Goal: Task Accomplishment & Management: Manage account settings

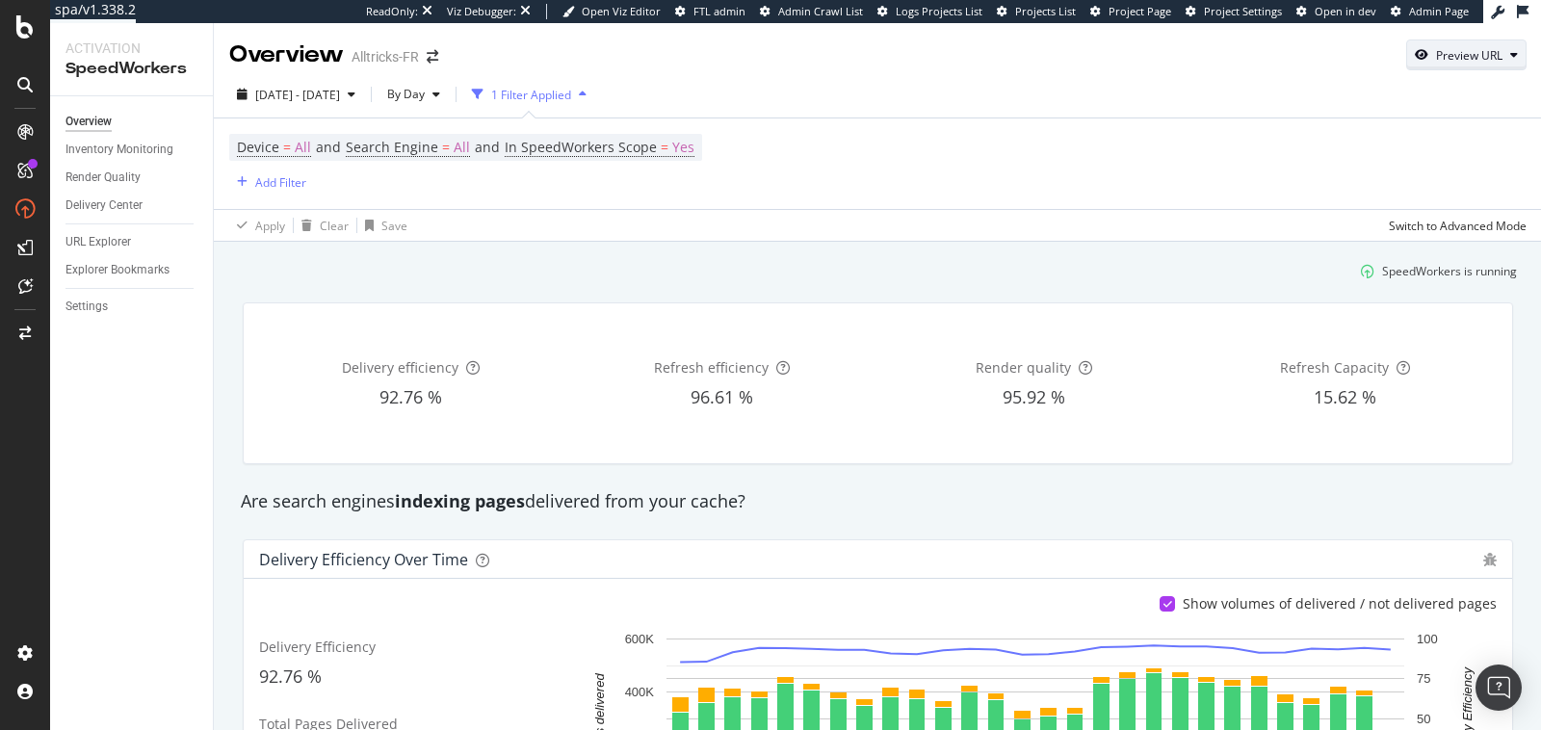
click at [1386, 63] on div "Preview URL" at bounding box center [1469, 55] width 66 height 16
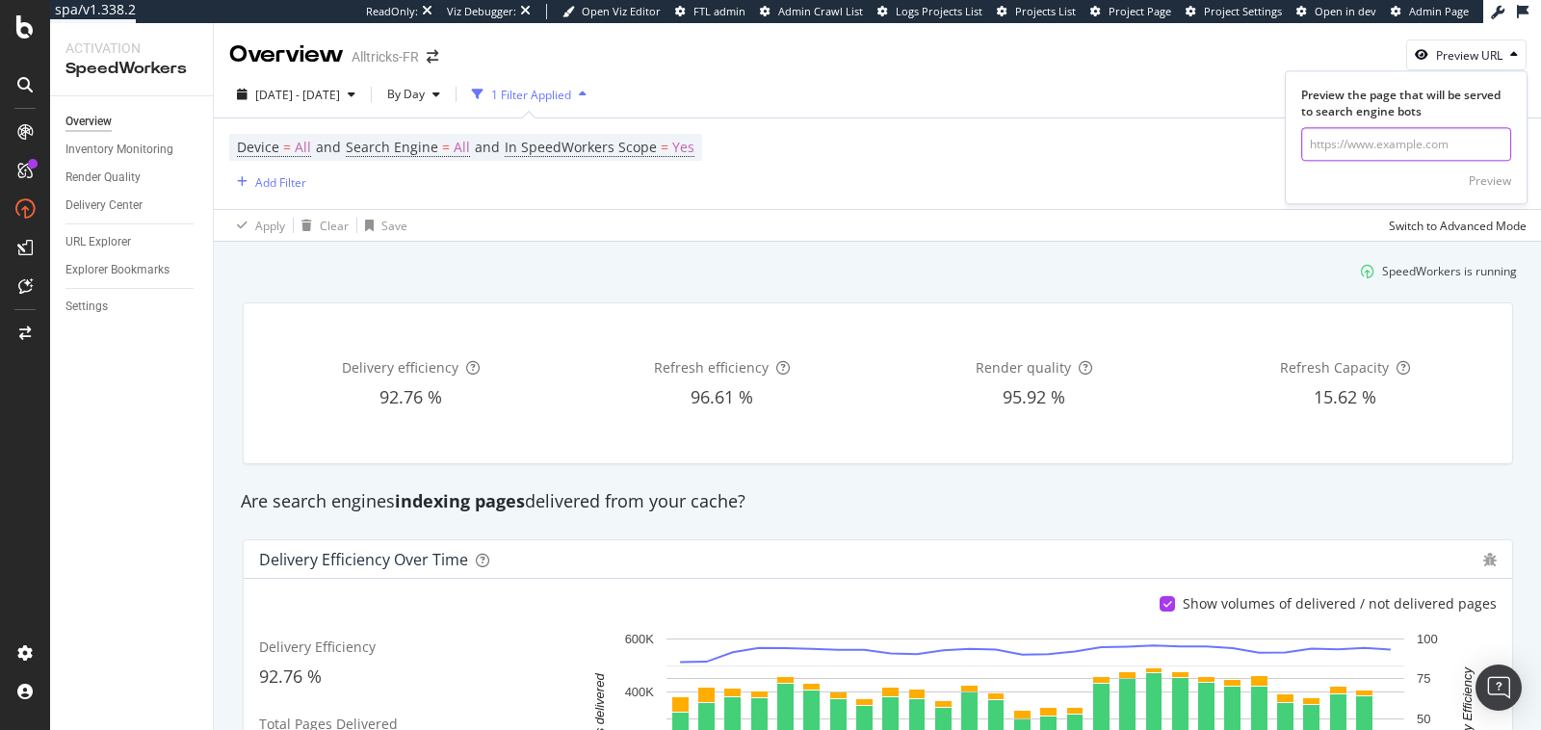
click at [1367, 142] on input "url" at bounding box center [1406, 145] width 210 height 34
paste input "https://www.alltricks.fr/F-41505-velos-route-_-cyclocross-_-triathlon/P-2844799…"
type input "https://www.alltricks.fr/F-41505-velos-route-_-cyclocross-_-triathlon/P-2844799…"
click button "Preview" at bounding box center [1490, 181] width 42 height 31
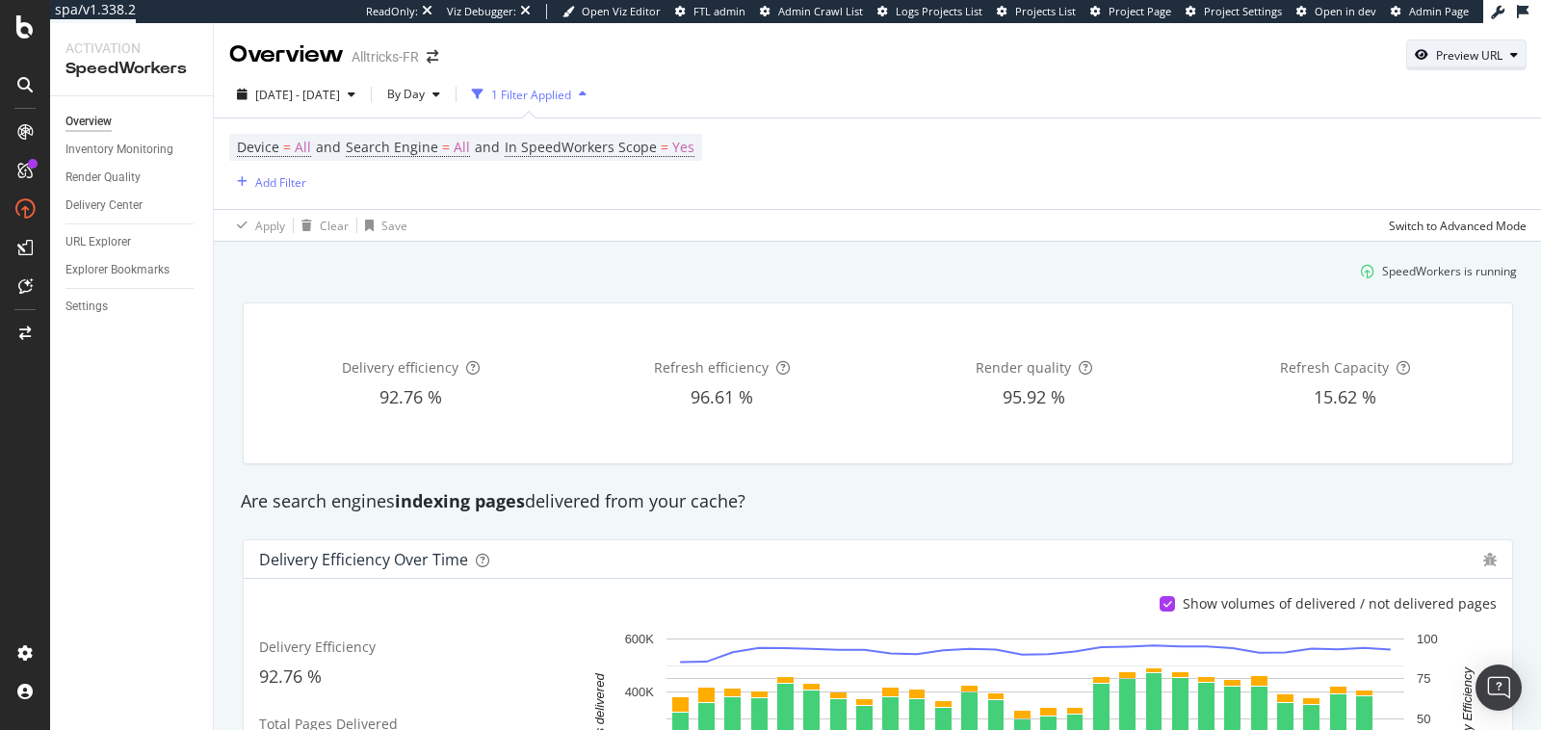
click at [1386, 59] on div "button" at bounding box center [1421, 55] width 29 height 12
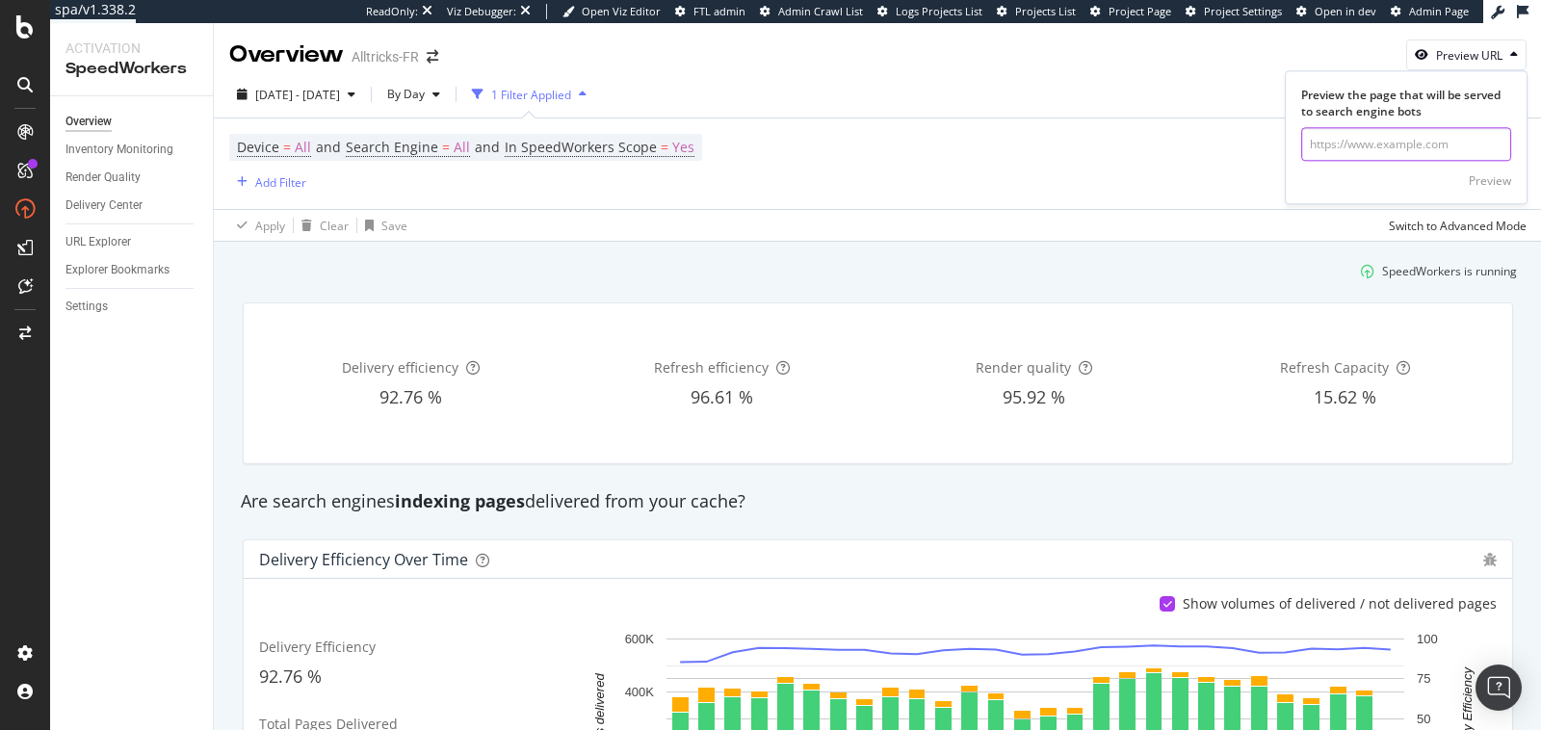
click at [1378, 142] on input "url" at bounding box center [1406, 145] width 210 height 34
paste input "https://www.alltricks.fr/F-11947-velos-complets-vtt/P-3130156-vtt_tout_suspendu…"
type input "https://www.alltricks.fr/F-11947-velos-complets-vtt/P-3130156-vtt_tout_suspendu…"
click at [1386, 173] on div "Preview" at bounding box center [1490, 180] width 42 height 16
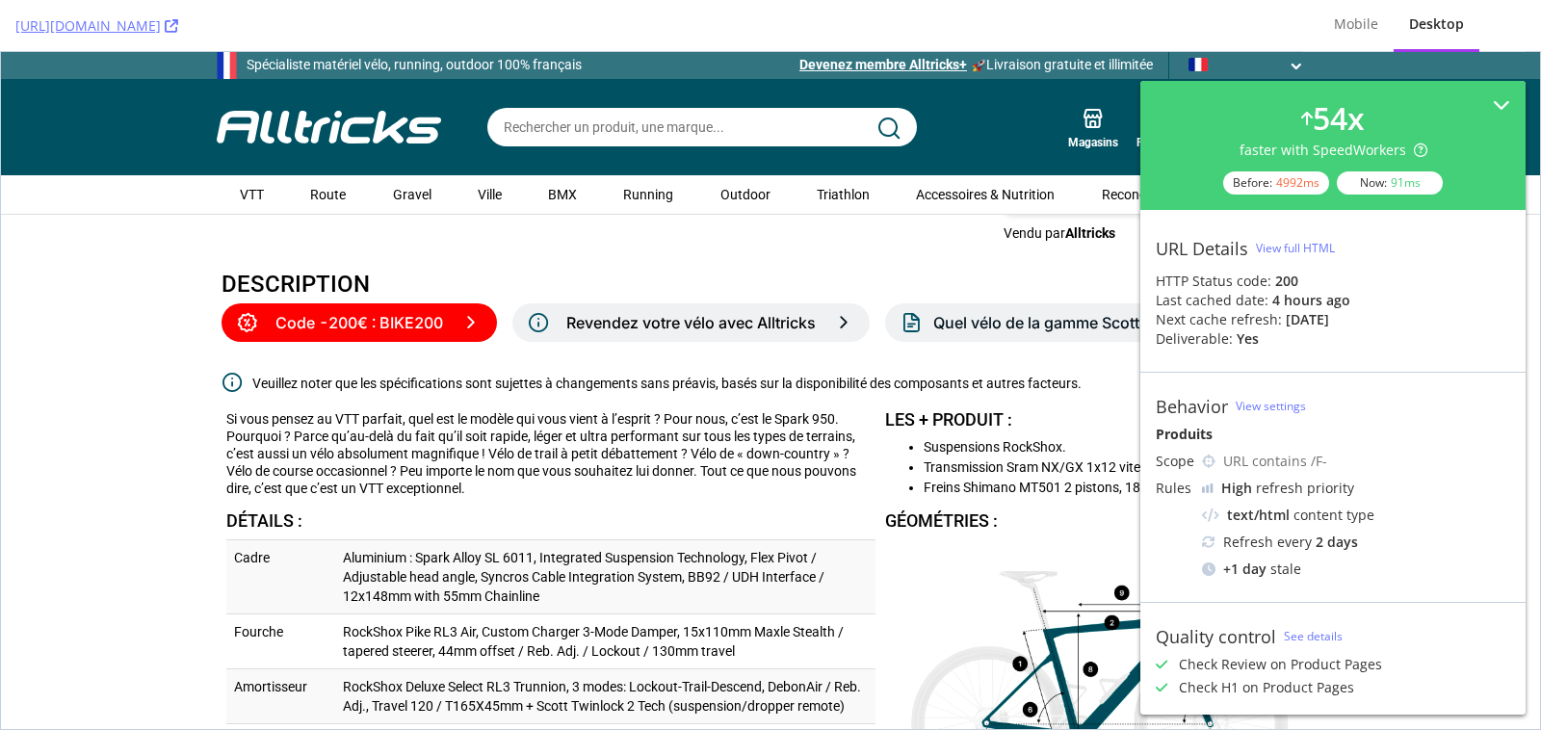
scroll to position [906, 0]
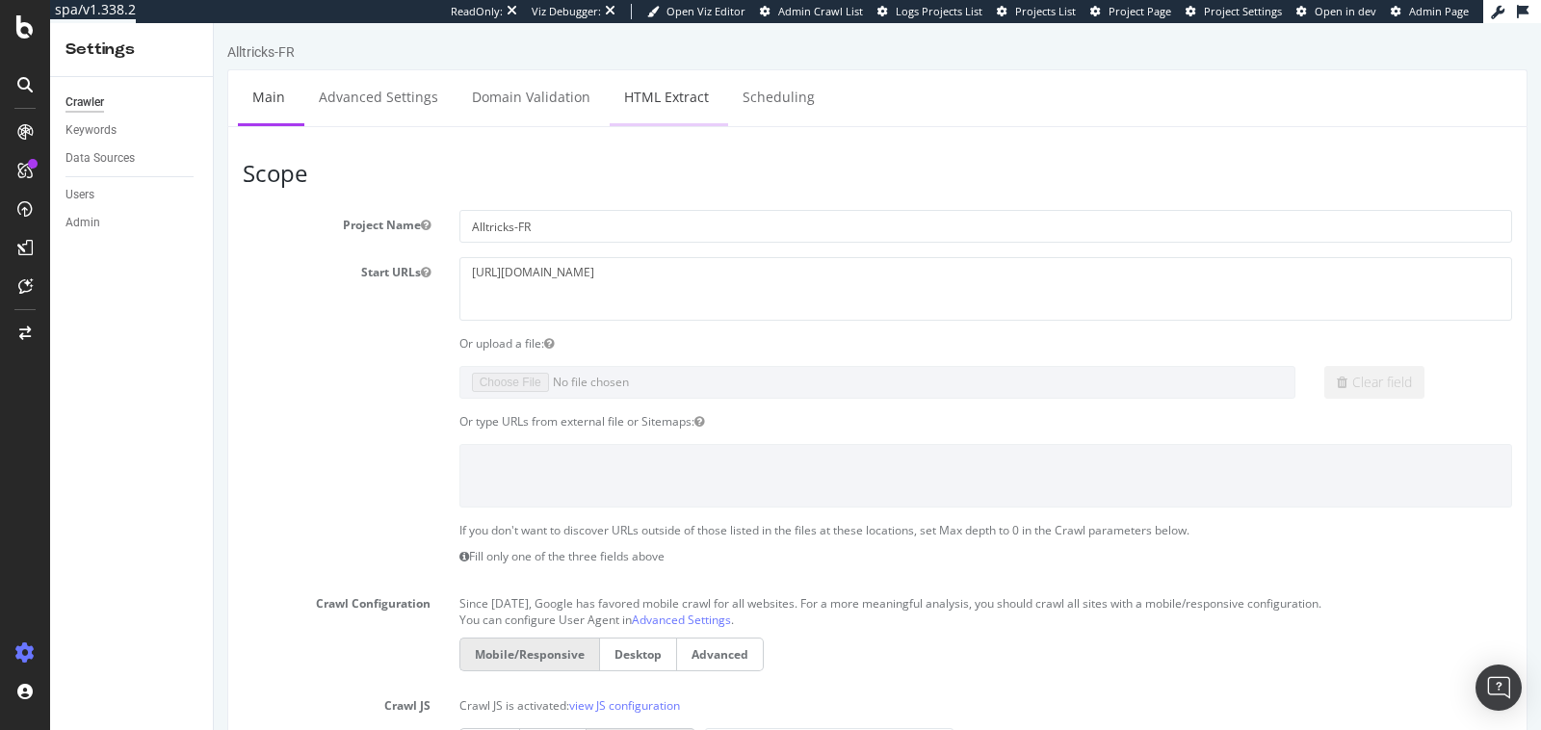
click at [645, 95] on link "HTML Extract" at bounding box center [667, 96] width 114 height 53
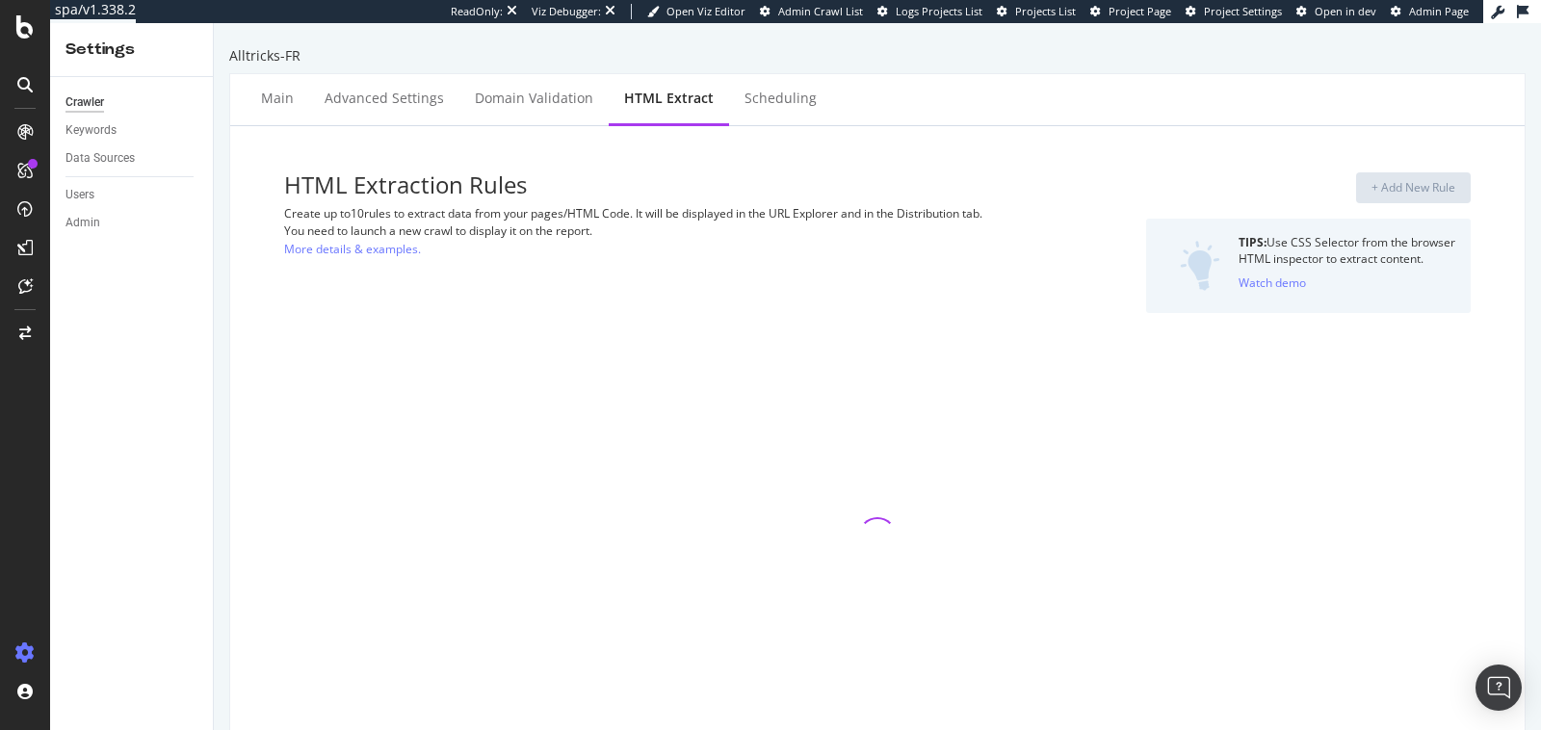
select select "i"
select select "exist"
select select "html.length"
select select "exist"
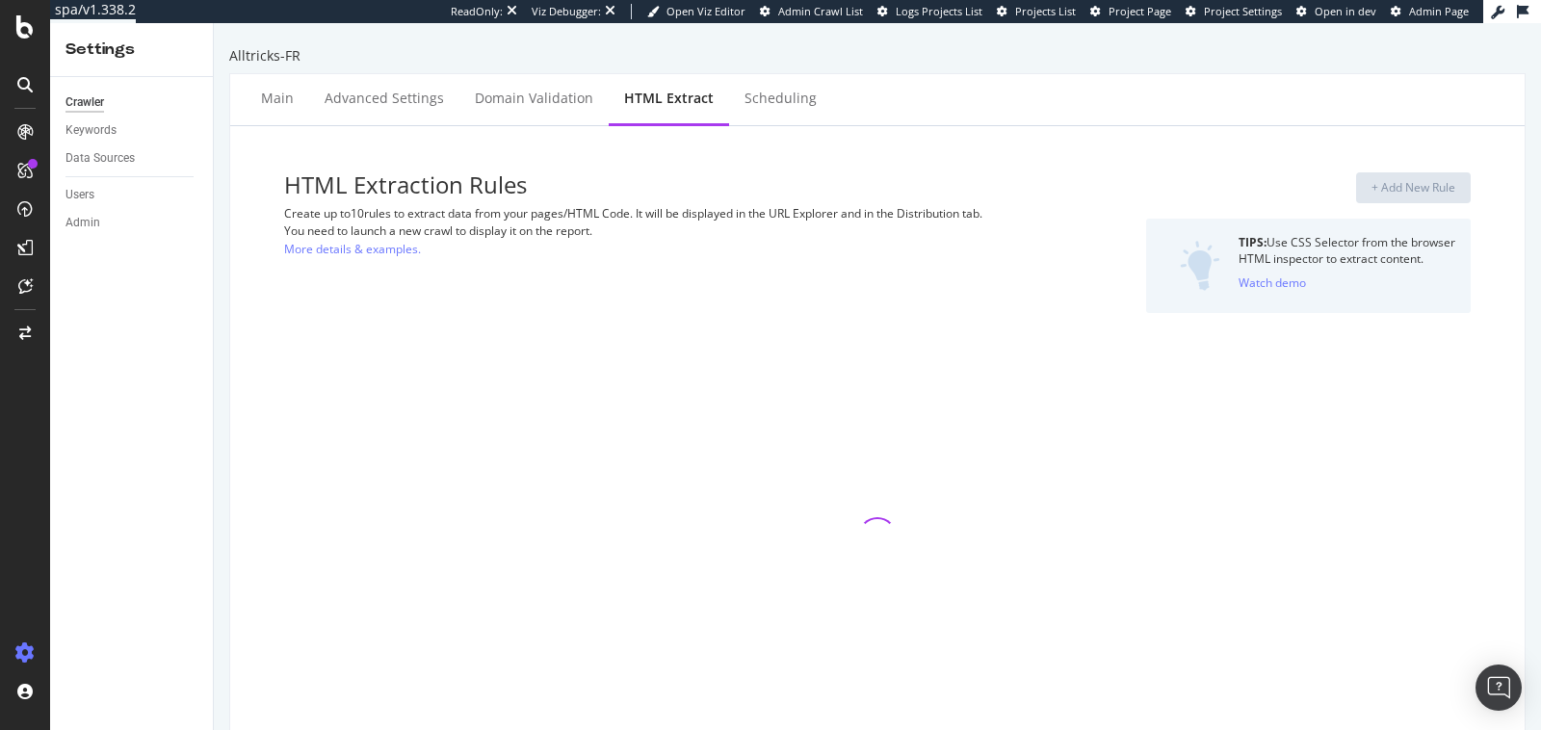
select select "exist"
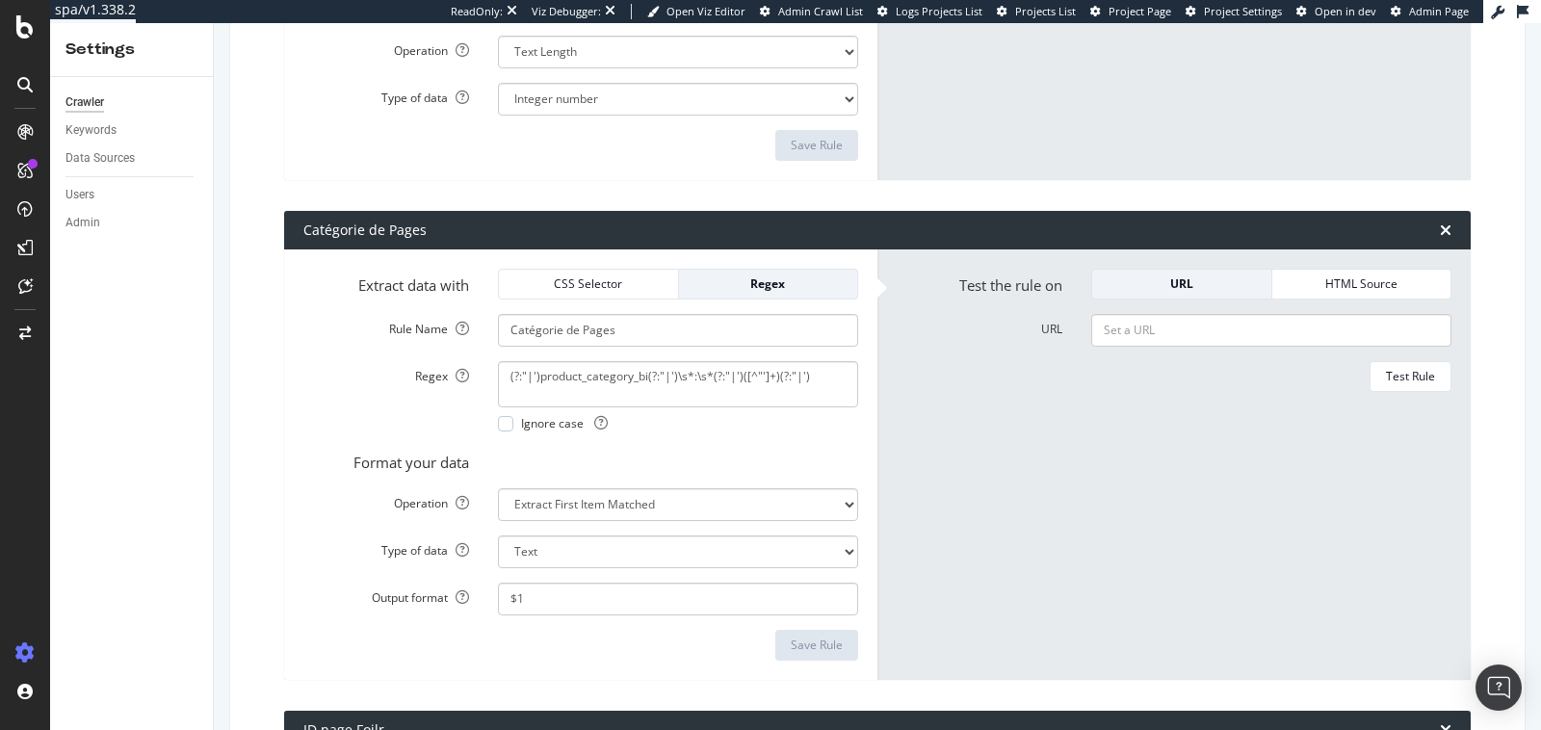
scroll to position [2050, 0]
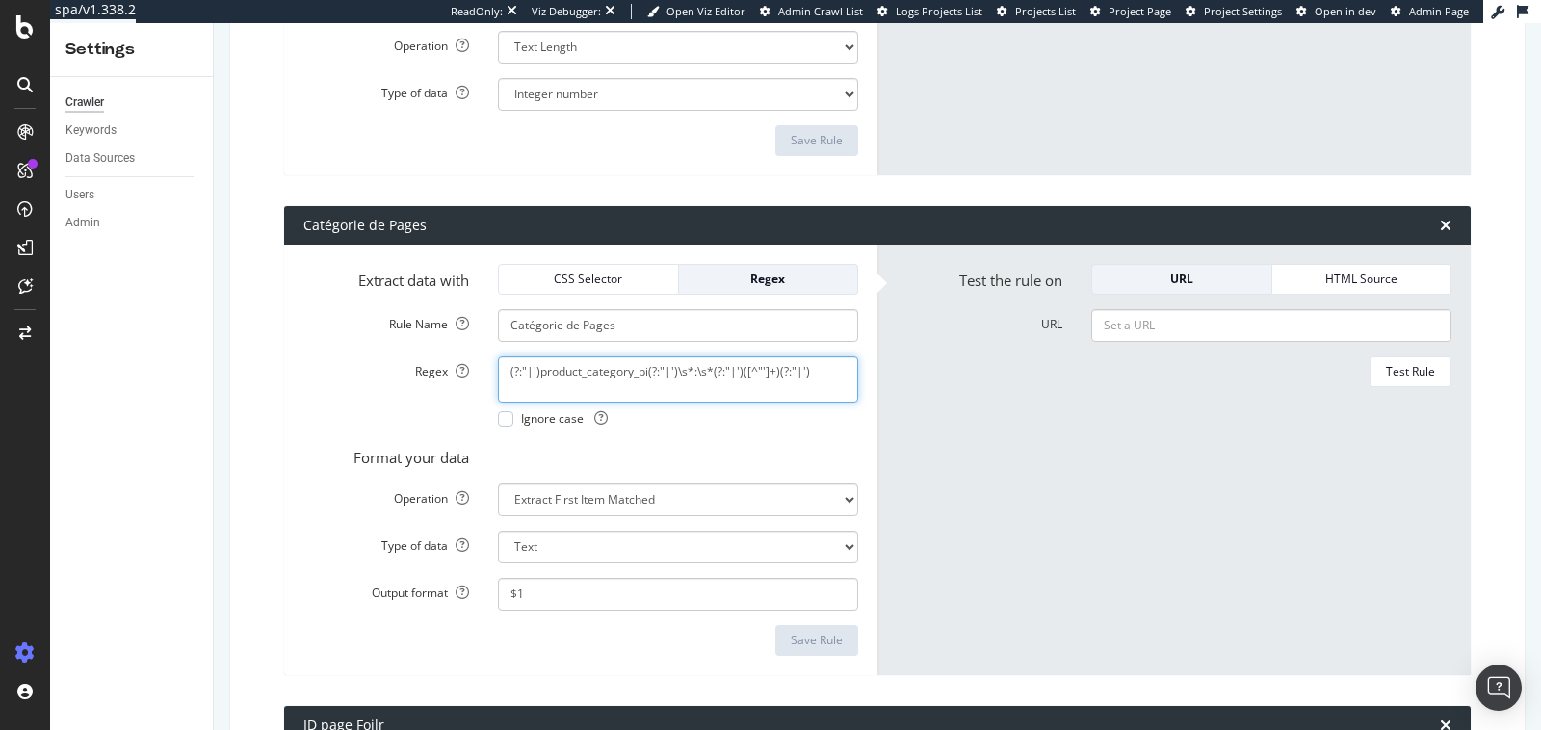
drag, startPoint x: 538, startPoint y: 368, endPoint x: 648, endPoint y: 376, distance: 110.1
click at [648, 376] on textarea "(?:"|')product_category_bi(?:"|')\s*:\s*(?:"|')([^"']+)(?:"|')" at bounding box center [678, 379] width 360 height 46
